Goal: Task Accomplishment & Management: Use online tool/utility

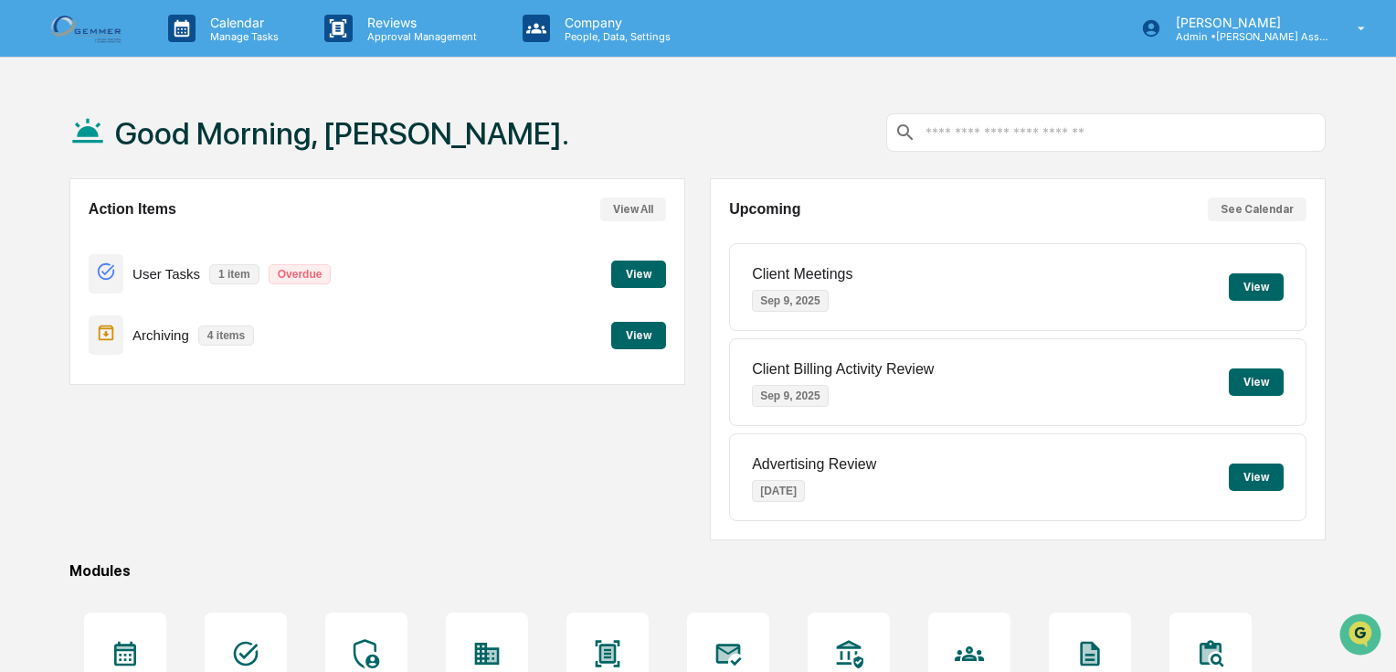
click at [629, 334] on button "View" at bounding box center [638, 335] width 55 height 27
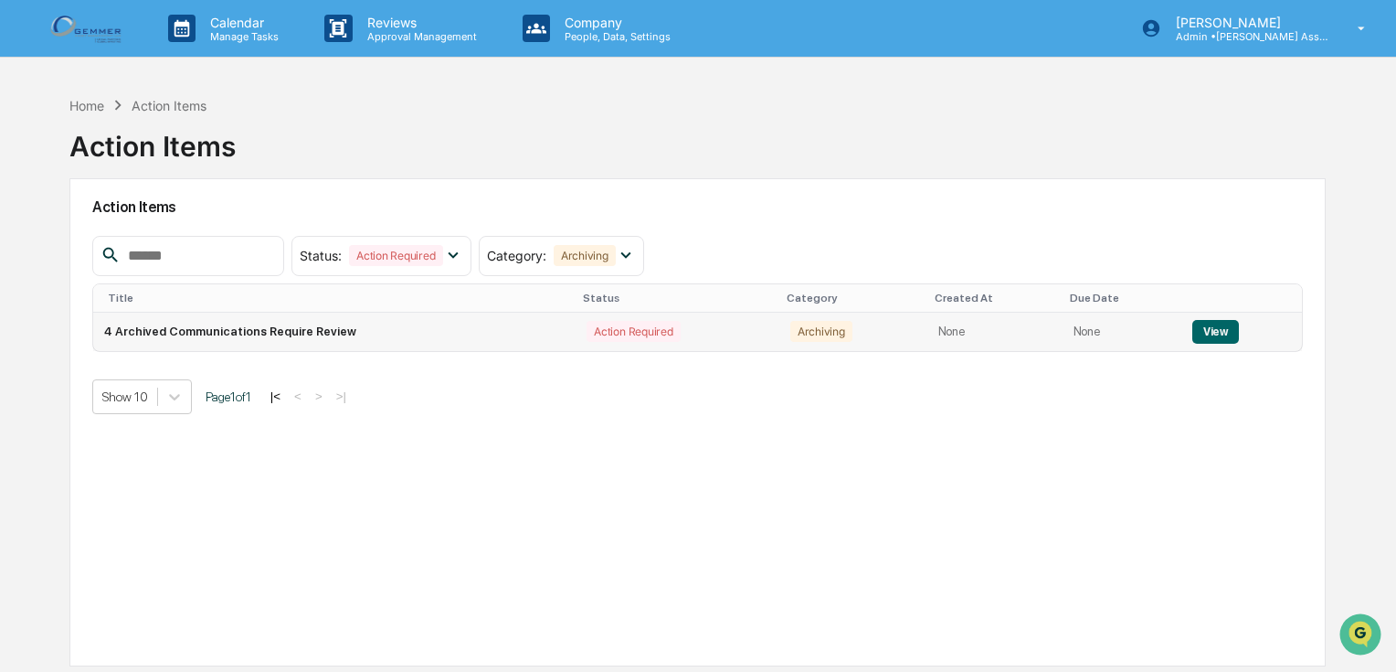
click at [1210, 333] on button "View" at bounding box center [1216, 332] width 47 height 24
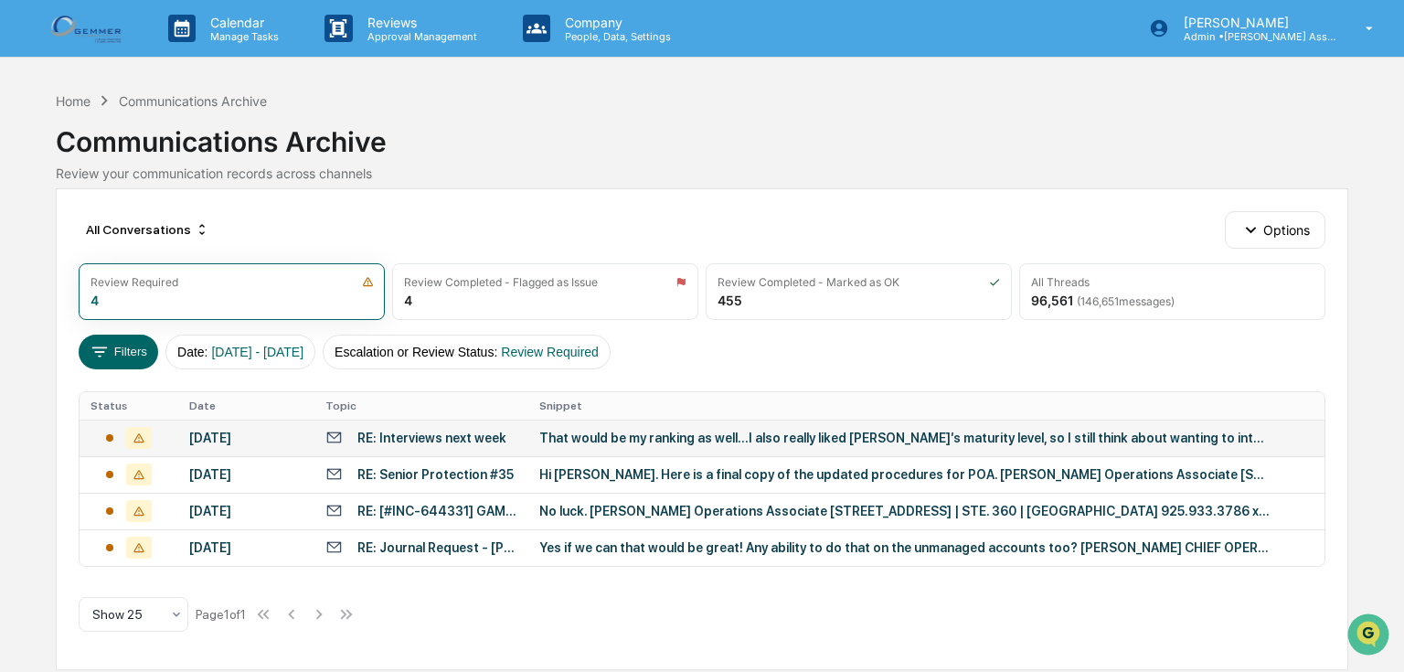
click at [656, 435] on div "That would be my ranking as well…I also really liked [PERSON_NAME]’s maturity l…" at bounding box center [904, 437] width 731 height 15
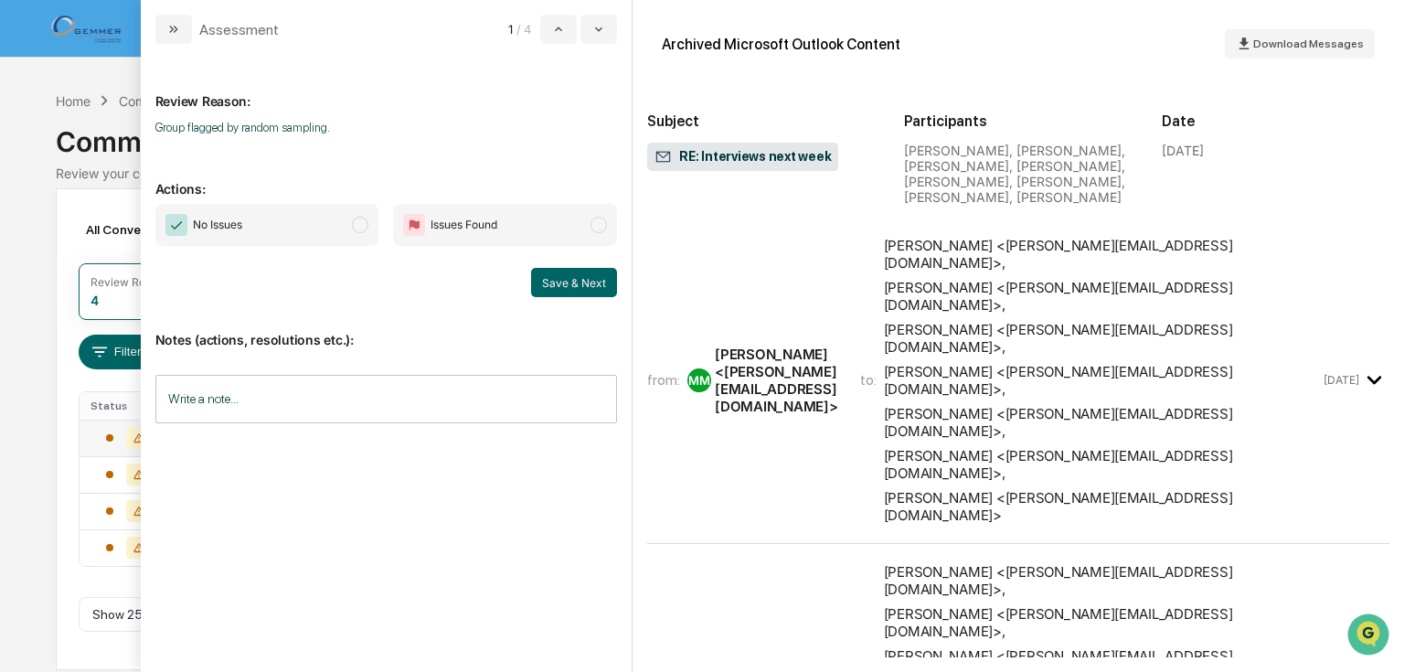
drag, startPoint x: 356, startPoint y: 220, endPoint x: 552, endPoint y: 265, distance: 200.6
click at [357, 220] on span "modal" at bounding box center [360, 225] width 16 height 16
click at [560, 280] on button "Save & Next" at bounding box center [574, 282] width 86 height 29
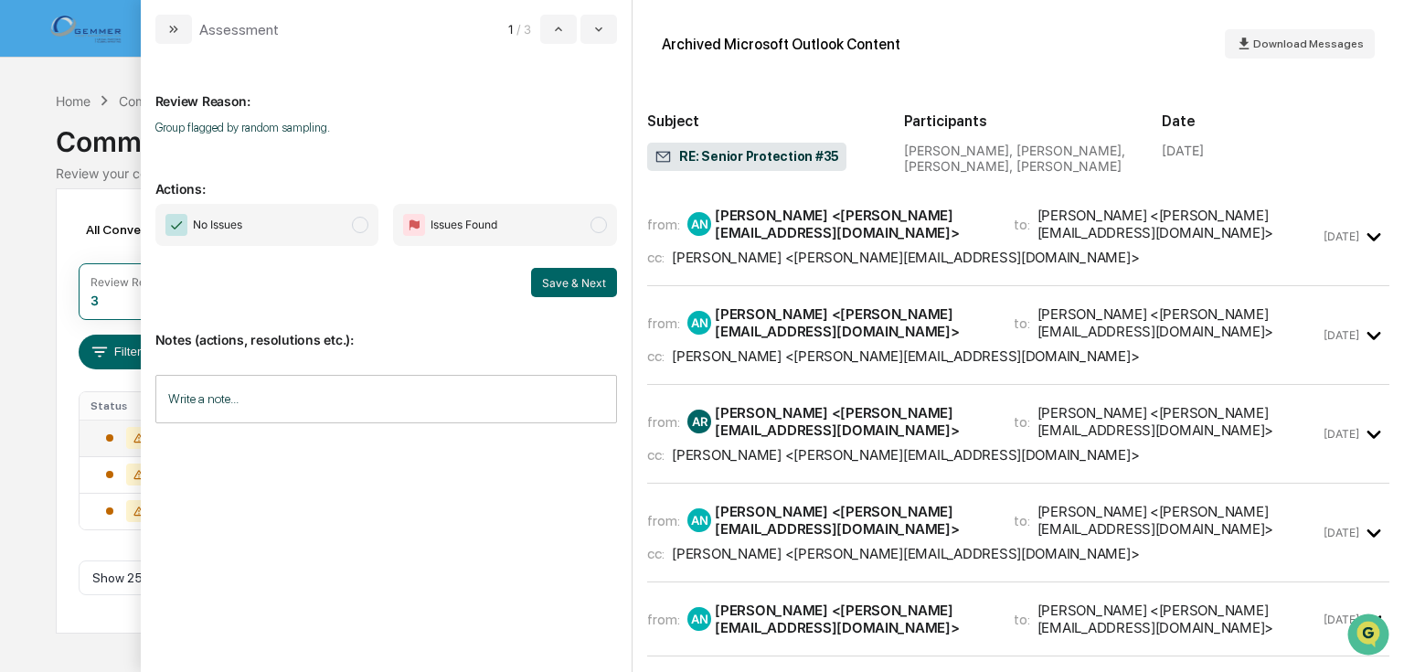
click at [360, 225] on span "modal" at bounding box center [360, 225] width 16 height 16
click at [555, 281] on button "Save & Next" at bounding box center [574, 282] width 86 height 29
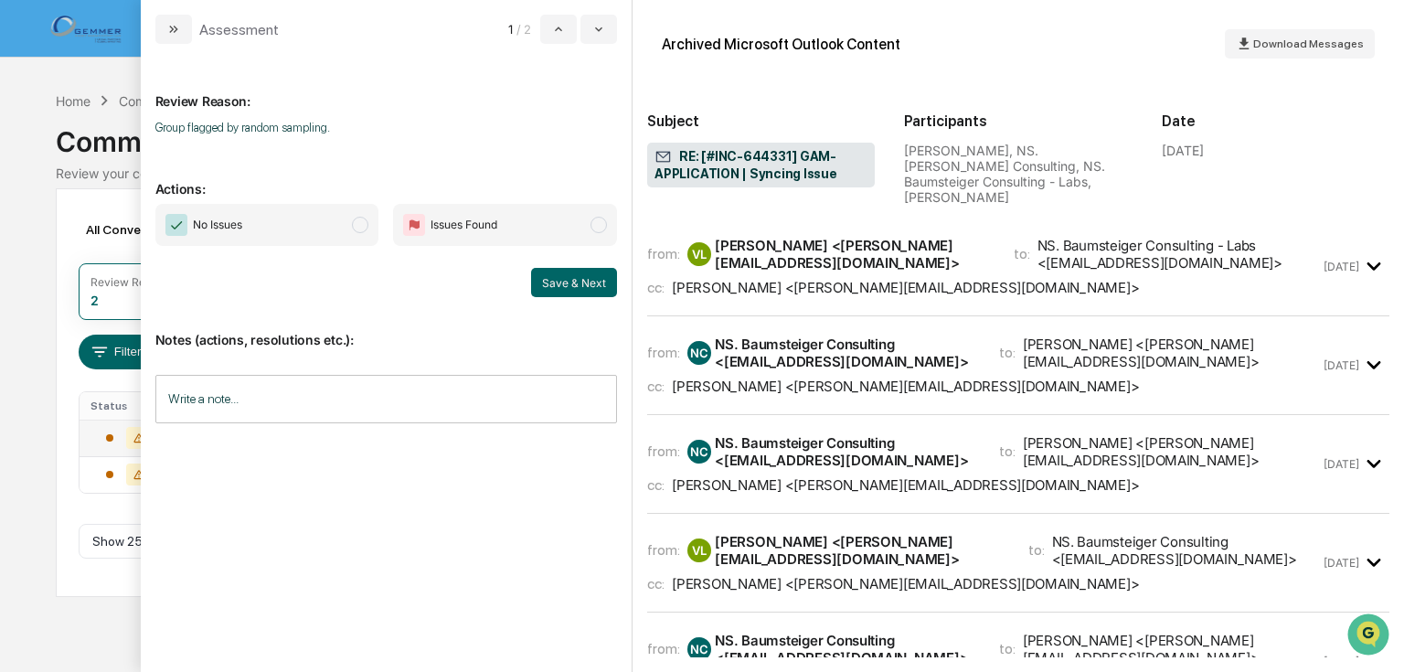
click at [361, 228] on span "modal" at bounding box center [360, 225] width 16 height 16
click at [565, 281] on button "Save & Next" at bounding box center [574, 282] width 86 height 29
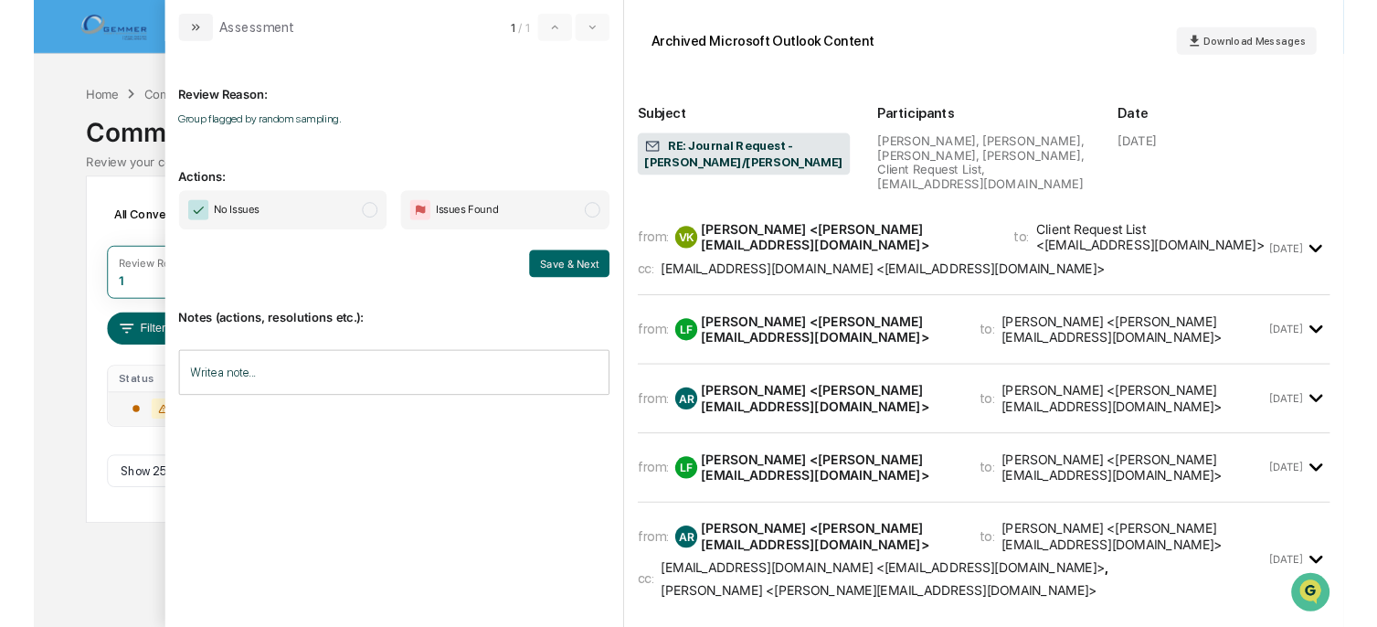
scroll to position [219, 0]
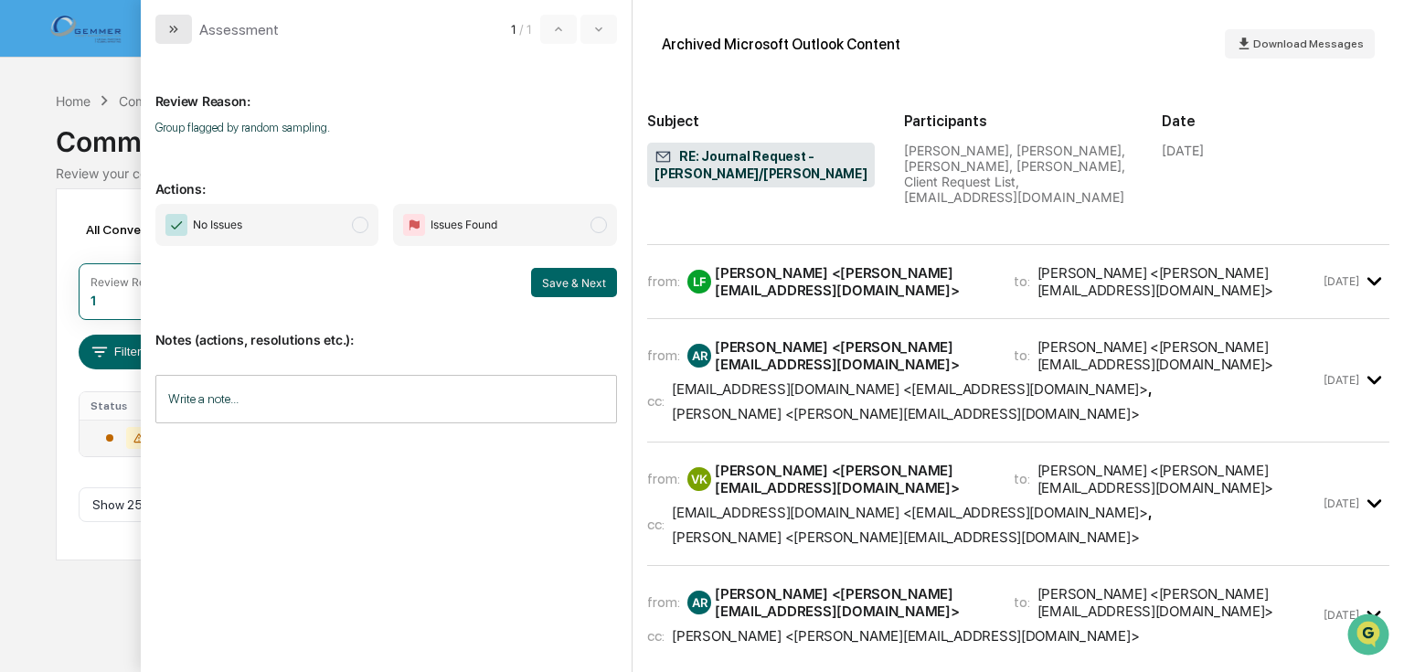
click at [175, 25] on icon "modal" at bounding box center [173, 29] width 15 height 15
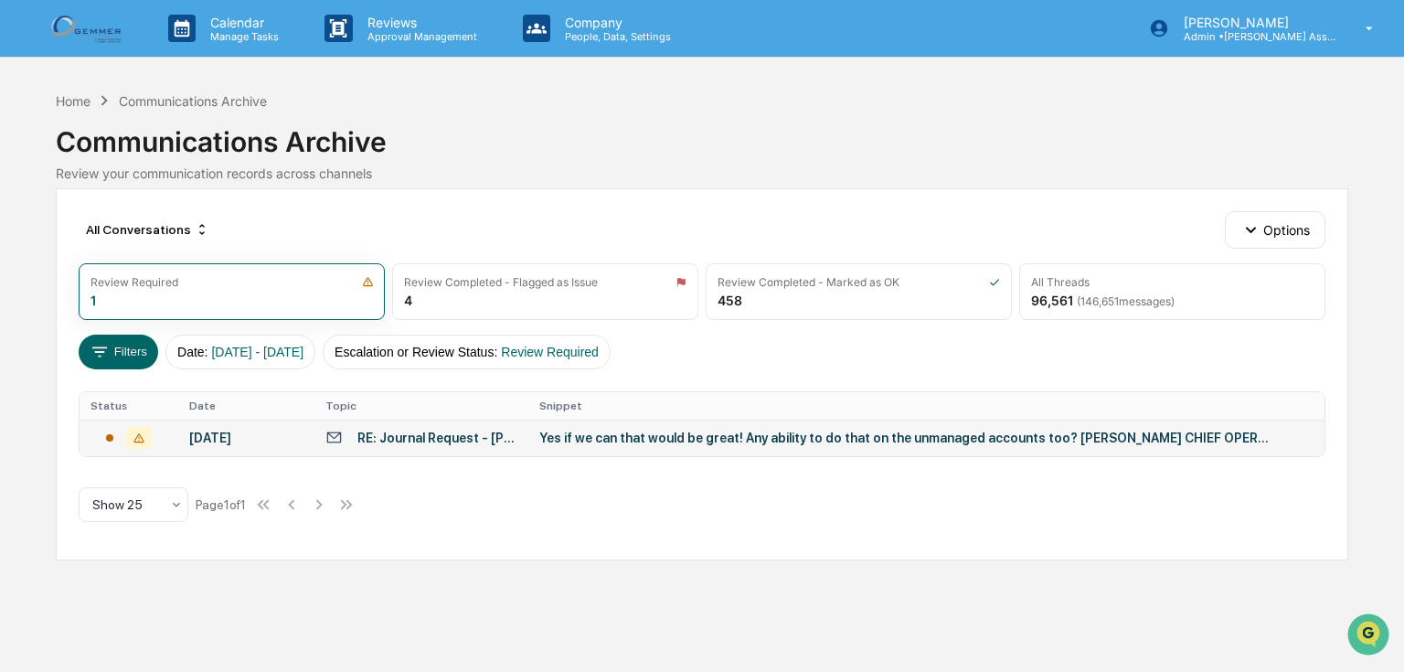
click at [735, 444] on td "Yes if we can that would be great! Any ability to do that on the unmanaged acco…" at bounding box center [925, 437] width 795 height 37
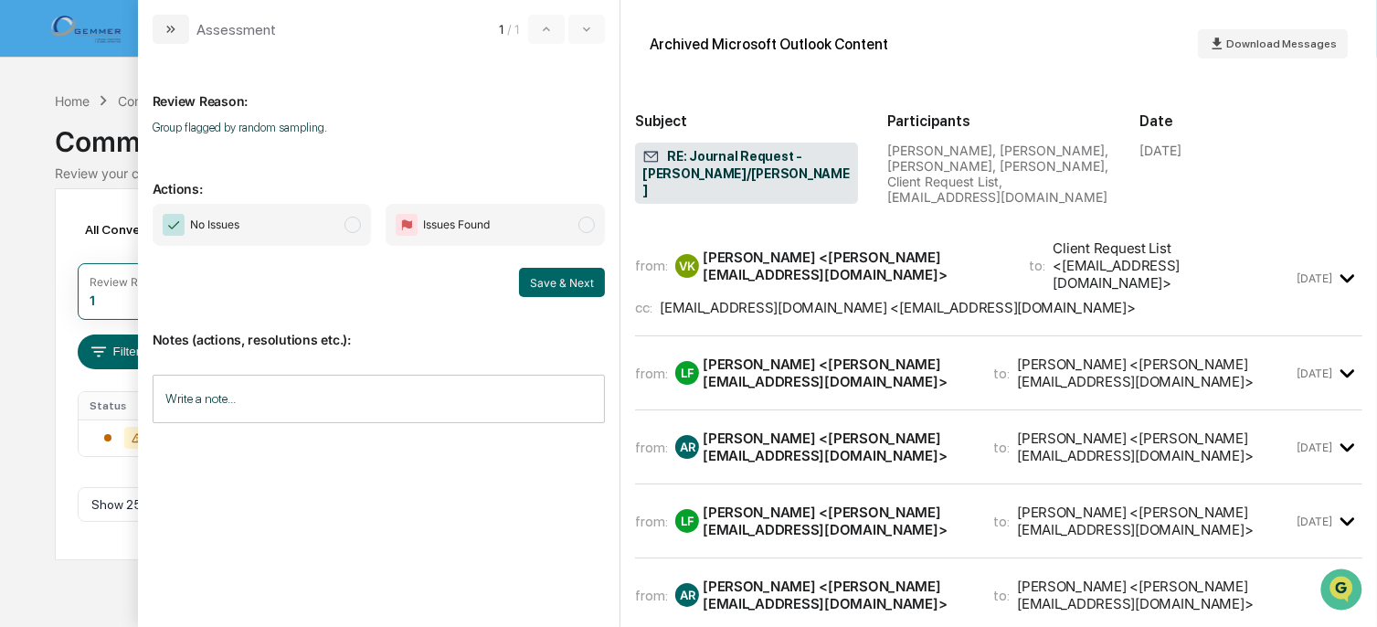
click at [1030, 267] on div "to: Client Request List <[EMAIL_ADDRESS][DOMAIN_NAME]>" at bounding box center [1162, 265] width 264 height 52
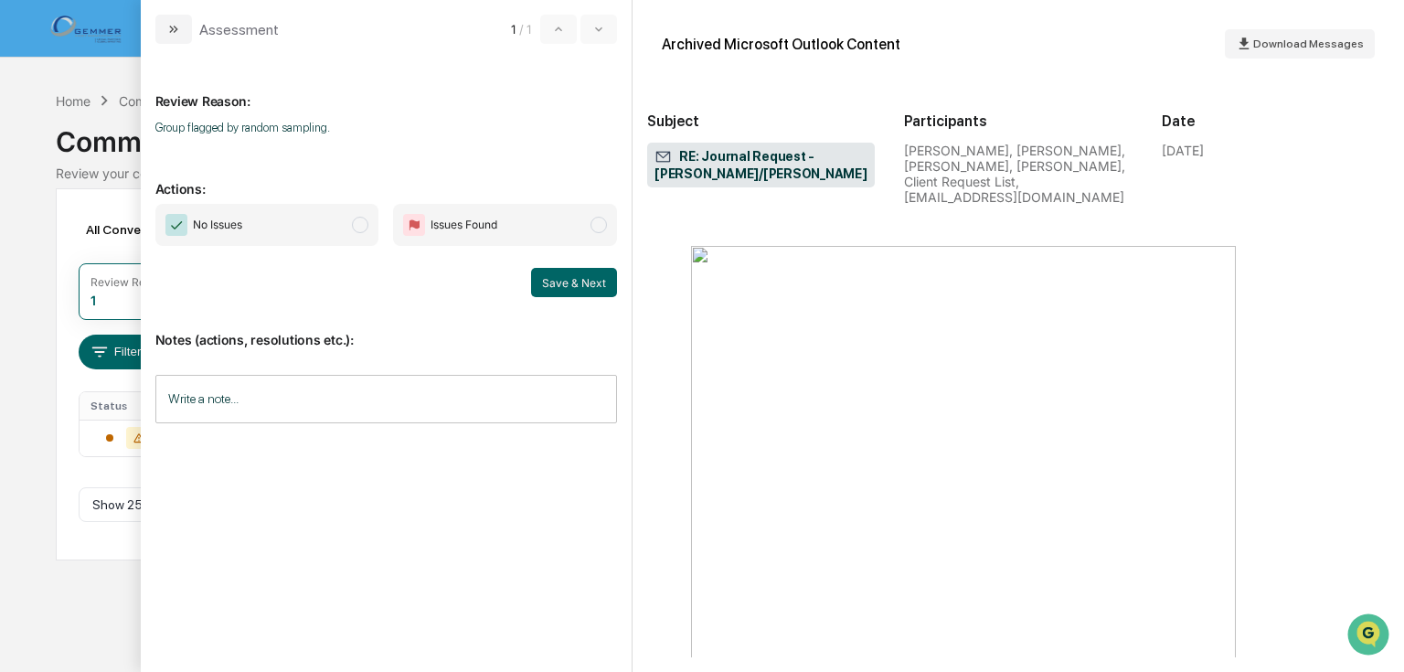
scroll to position [6873, 0]
click at [366, 225] on span "modal" at bounding box center [360, 225] width 16 height 16
click at [568, 281] on button "Save & Next" at bounding box center [574, 282] width 86 height 29
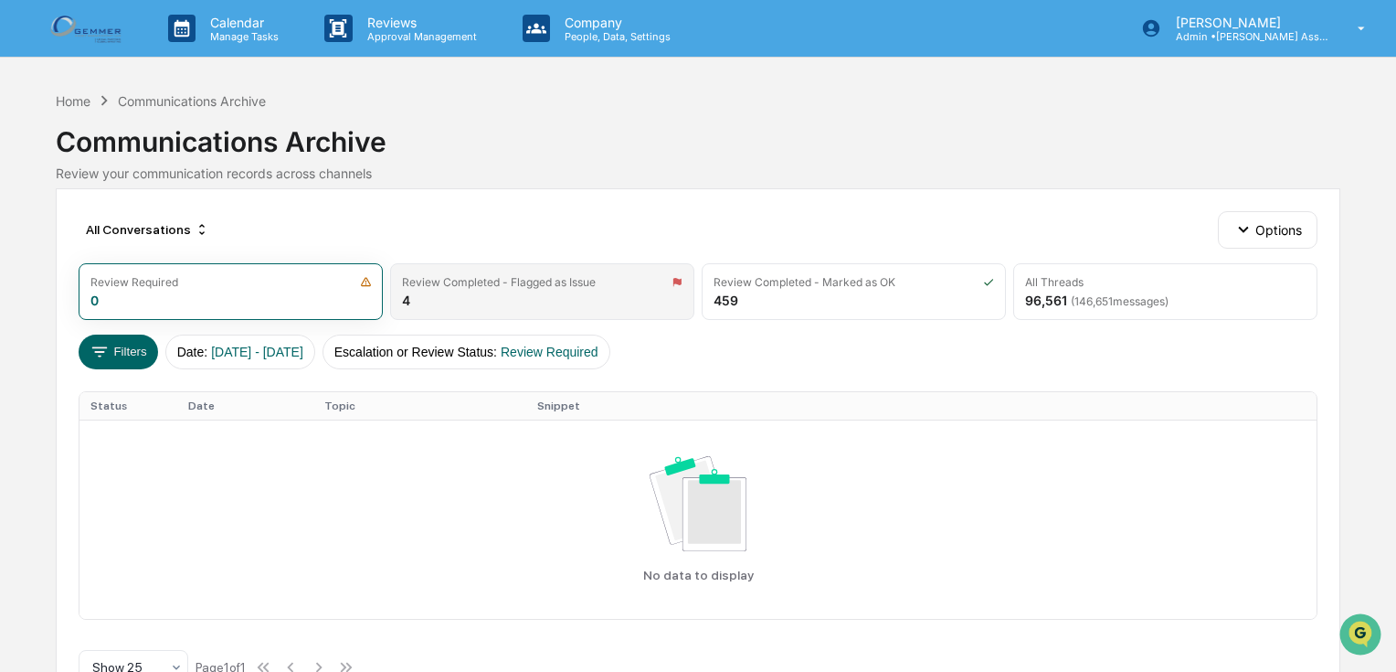
click at [480, 284] on div "Review Completed - Flagged as Issue" at bounding box center [499, 282] width 194 height 14
